Goal: Task Accomplishment & Management: Manage account settings

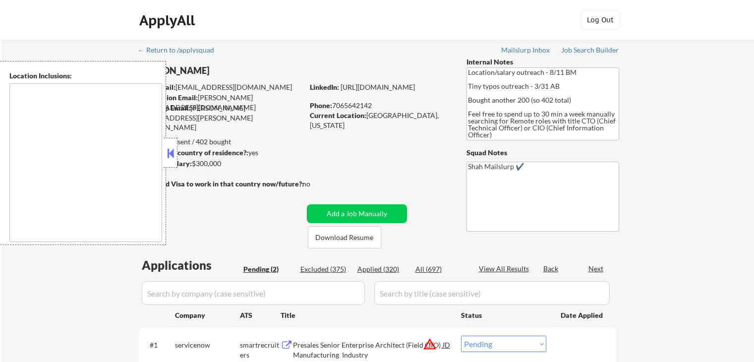
select select ""pending""
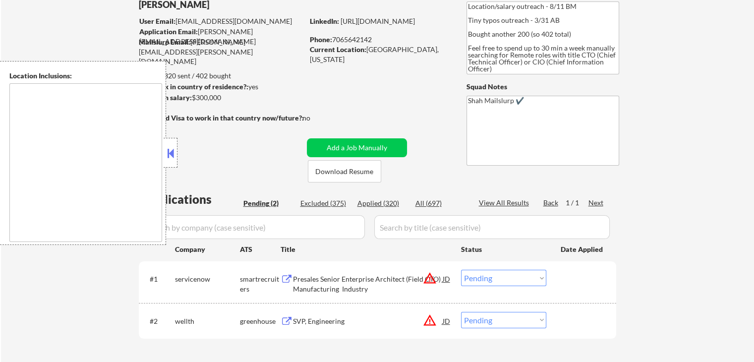
scroll to position [149, 0]
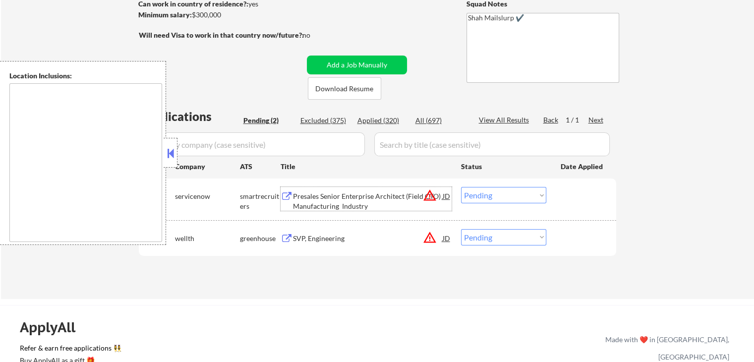
click at [297, 200] on div "Presales Senior Enterprise Architect (Field CTO) Manufacturing Industry" at bounding box center [368, 200] width 150 height 19
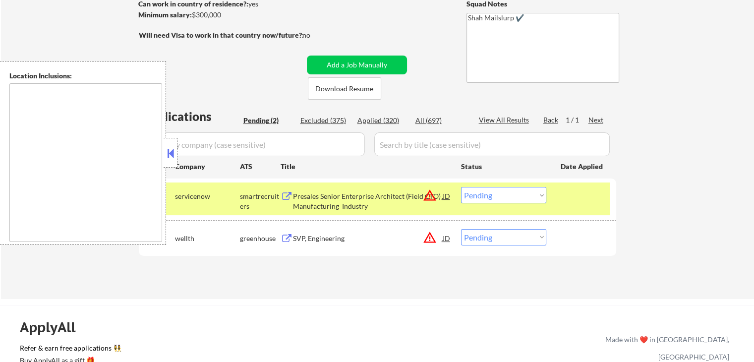
click at [302, 238] on div "SVP, Engineering" at bounding box center [368, 239] width 150 height 10
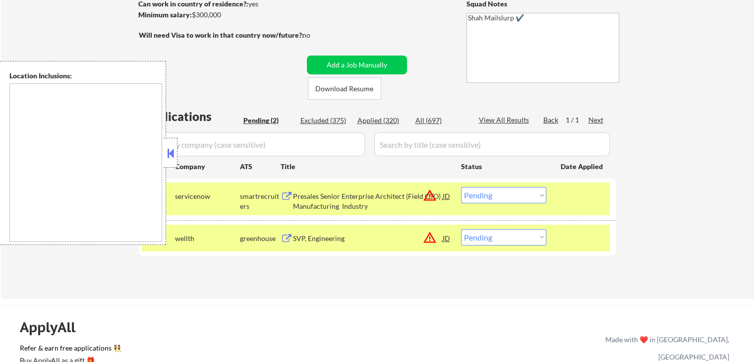
click at [176, 156] on button at bounding box center [170, 153] width 11 height 15
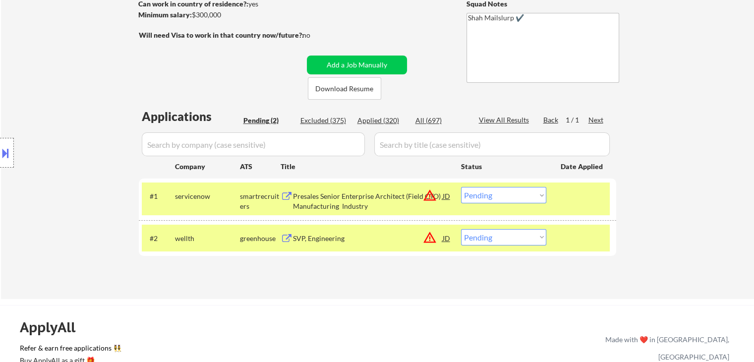
click at [5, 150] on button at bounding box center [5, 153] width 11 height 16
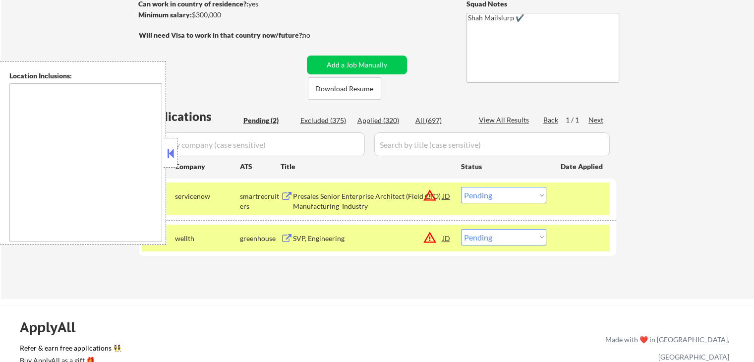
scroll to position [248, 0]
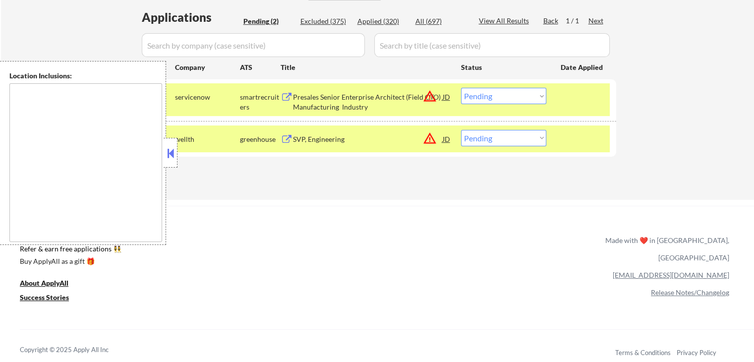
click at [512, 99] on select "Choose an option... Pending Applied Excluded (Questions) Excluded (Expired) Exc…" at bounding box center [503, 96] width 85 height 16
click at [461, 88] on select "Choose an option... Pending Applied Excluded (Questions) Excluded (Expired) Exc…" at bounding box center [503, 96] width 85 height 16
click at [458, 169] on div "Applications Pending (2) Excluded (375) Applied (320) All (697) View All Result…" at bounding box center [377, 95] width 477 height 172
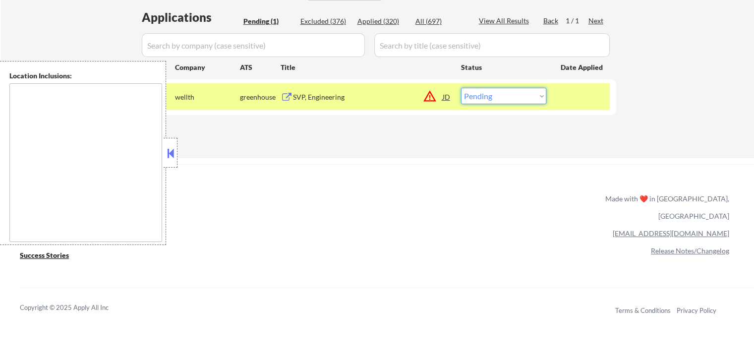
click at [486, 101] on select "Choose an option... Pending Applied Excluded (Questions) Excluded (Expired) Exc…" at bounding box center [503, 96] width 85 height 16
select select ""applied""
click at [461, 88] on select "Choose an option... Pending Applied Excluded (Questions) Excluded (Expired) Exc…" at bounding box center [503, 96] width 85 height 16
click at [587, 120] on div "Applications Pending (1) Excluded (376) Applied (320) All (697) View All Result…" at bounding box center [377, 74] width 477 height 130
